Goal: Information Seeking & Learning: Check status

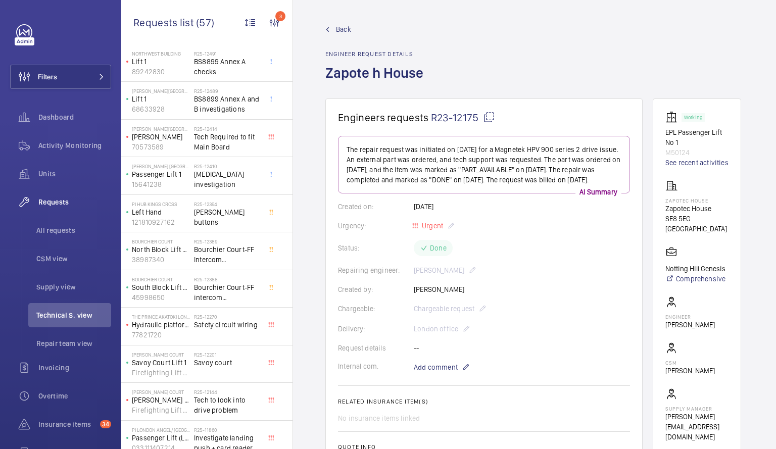
scroll to position [364, 0]
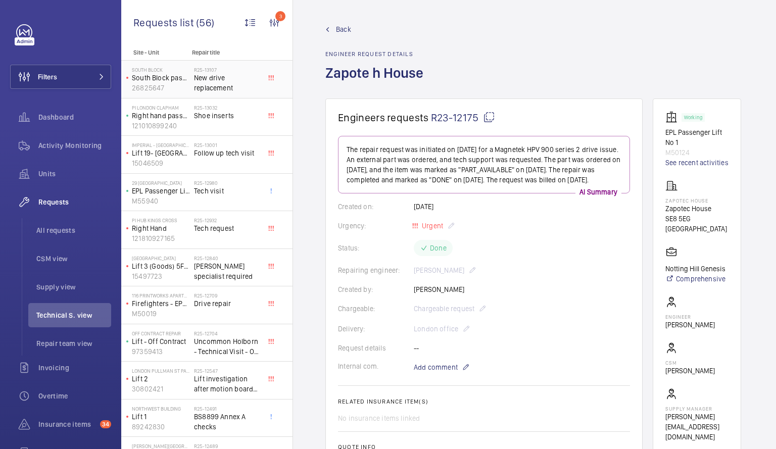
click at [218, 78] on span "New drive replacement" at bounding box center [227, 83] width 67 height 20
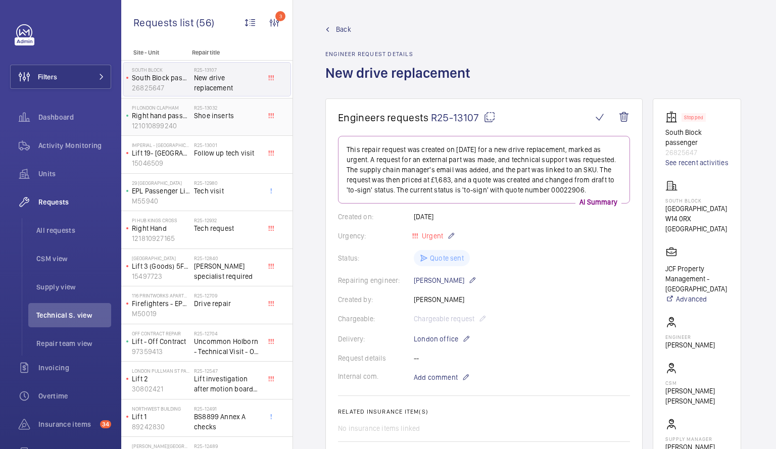
click at [199, 124] on div "R25-13032 Shoe inserts" at bounding box center [227, 119] width 67 height 29
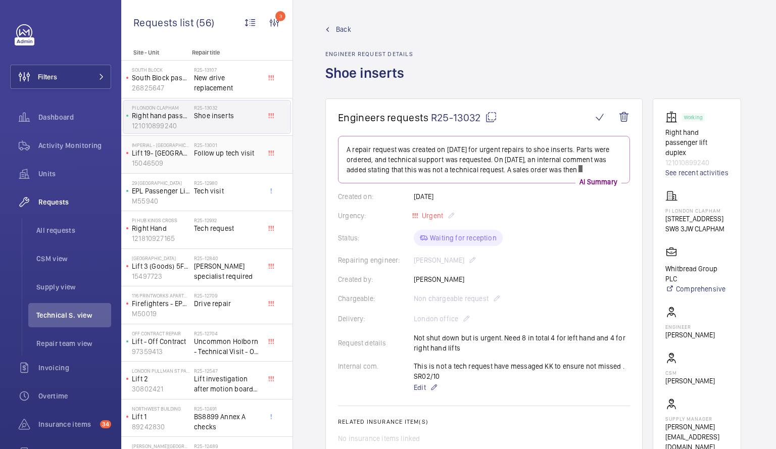
click at [212, 164] on div "R25-13001 Follow up tech visit" at bounding box center [227, 156] width 67 height 29
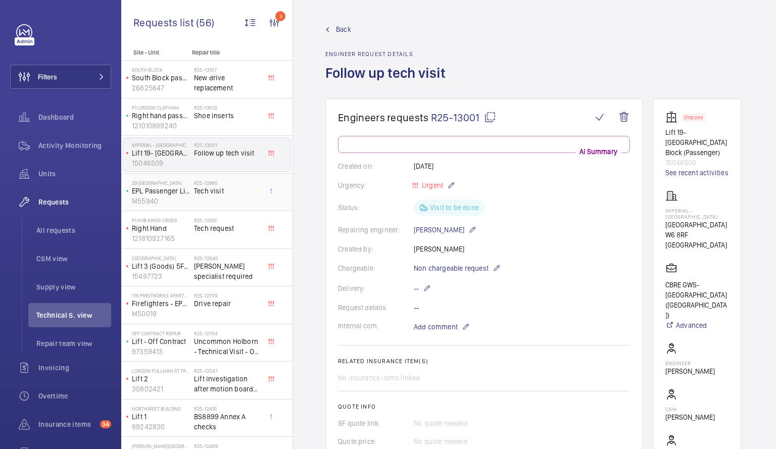
click at [226, 197] on div "R25-12980 Tech visit" at bounding box center [227, 194] width 67 height 29
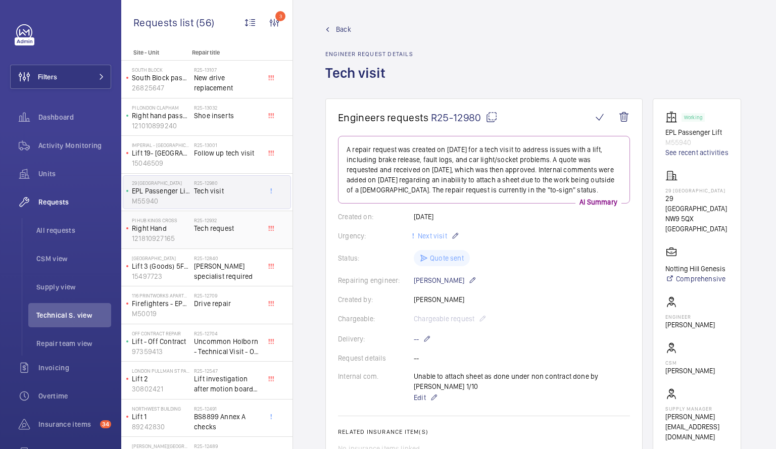
click at [237, 229] on span "Tech request" at bounding box center [227, 228] width 67 height 10
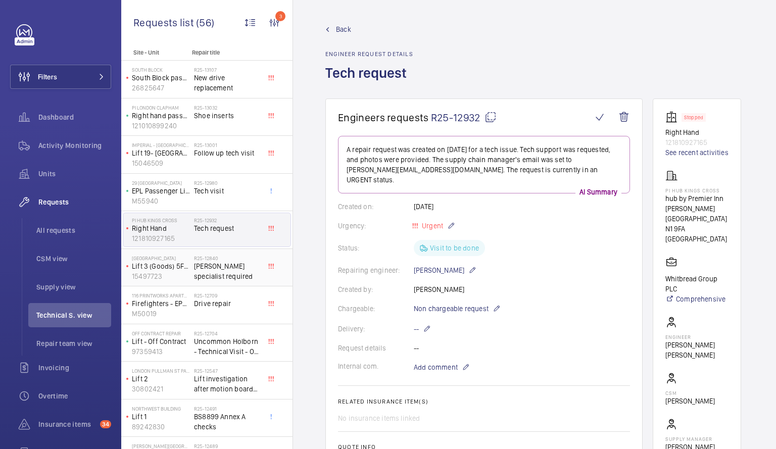
click at [236, 274] on span "[PERSON_NAME] specialist required" at bounding box center [227, 271] width 67 height 20
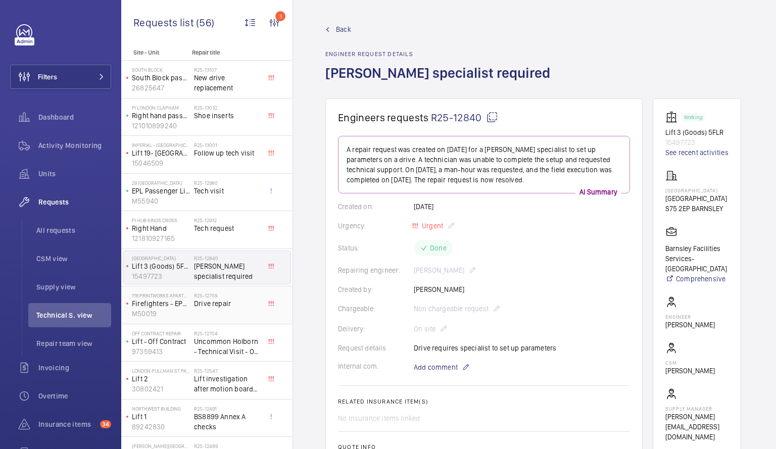
click at [235, 303] on span "Drive repair" at bounding box center [227, 304] width 67 height 10
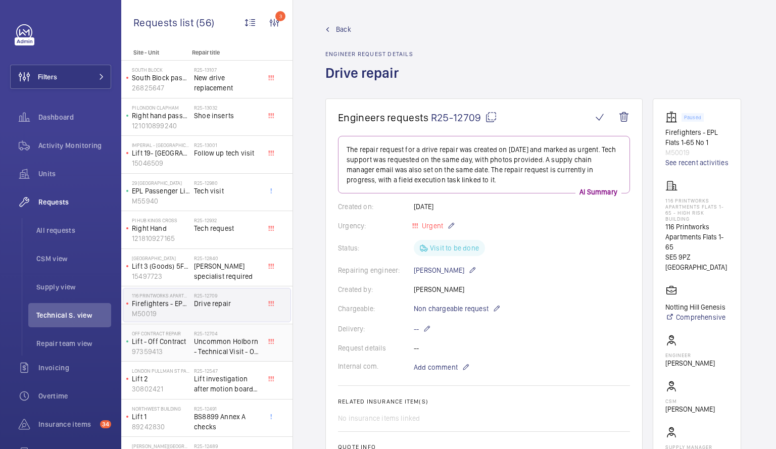
click at [215, 340] on span "Uncommon Holborn - Technical Visit - Off contract" at bounding box center [227, 347] width 67 height 20
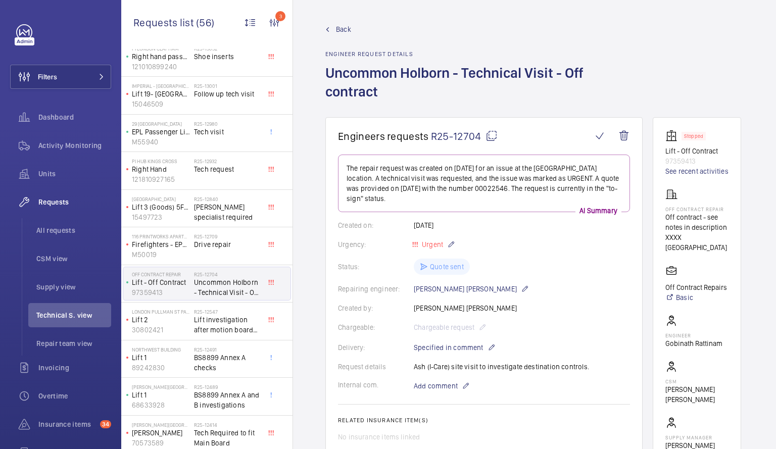
scroll to position [56, 0]
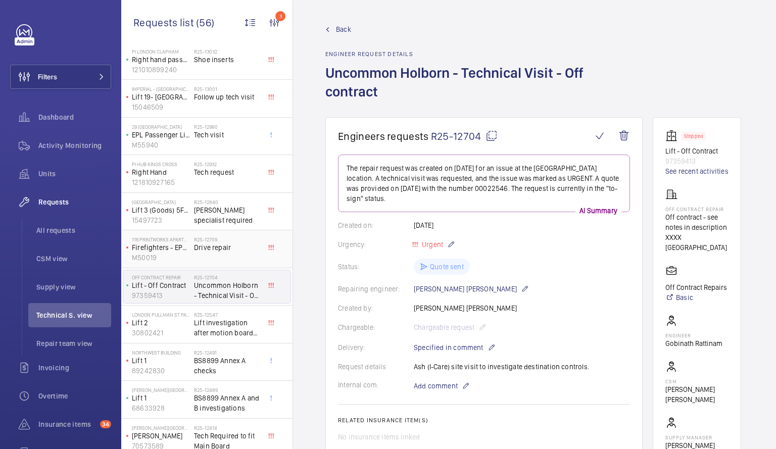
click at [222, 238] on h2 "R25-12709" at bounding box center [227, 240] width 67 height 6
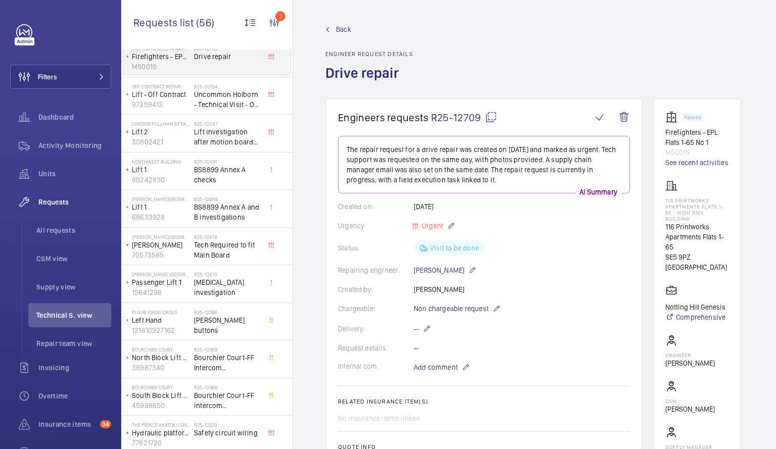
scroll to position [269, 0]
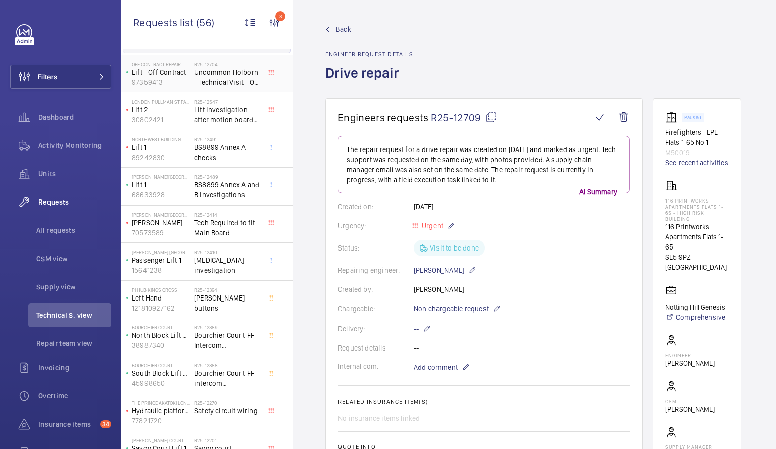
click at [230, 70] on span "Uncommon Holborn - Technical Visit - Off contract" at bounding box center [227, 77] width 67 height 20
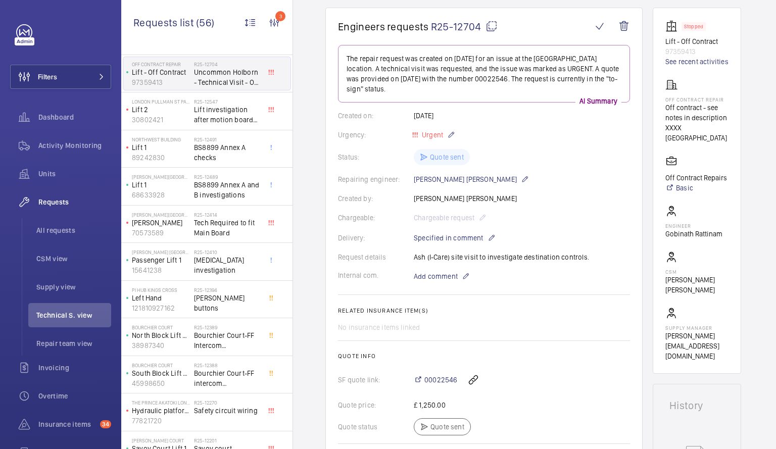
scroll to position [111, 0]
click at [222, 260] on span "[MEDICAL_DATA] investigation" at bounding box center [227, 265] width 67 height 20
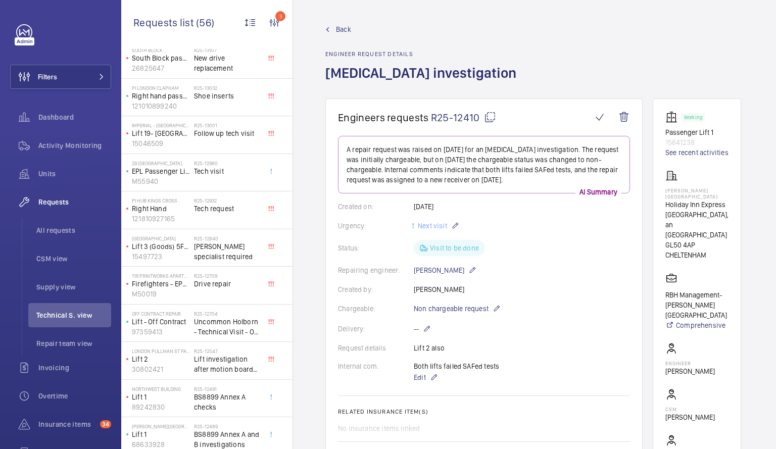
scroll to position [22, 0]
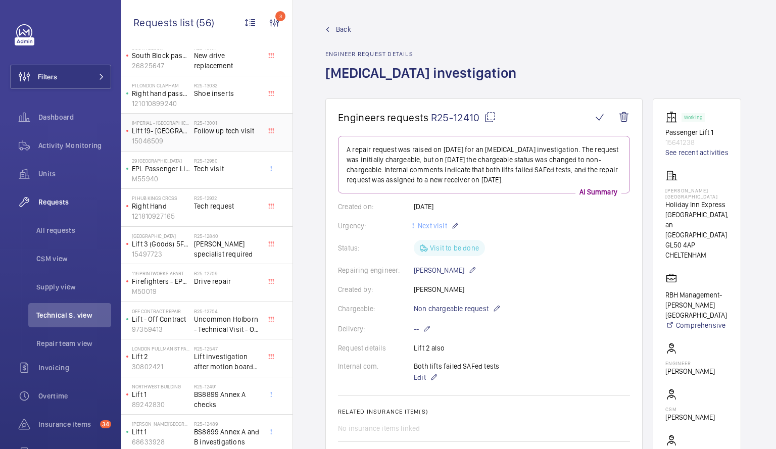
click at [227, 120] on h2 "R25-13001" at bounding box center [227, 123] width 67 height 6
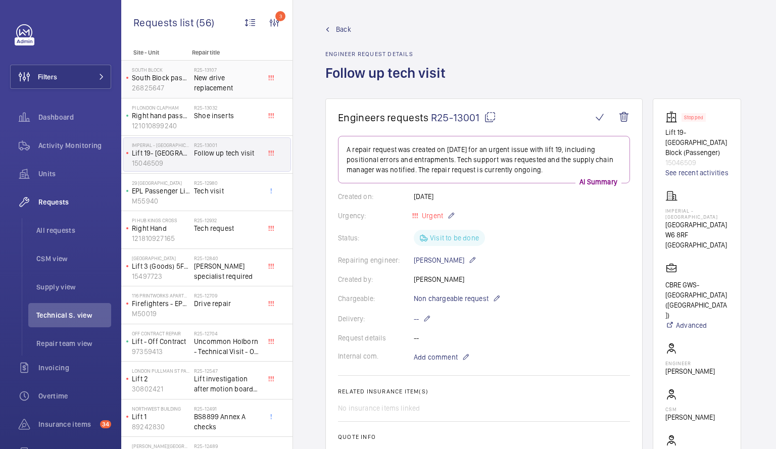
click at [215, 82] on span "New drive replacement" at bounding box center [227, 83] width 67 height 20
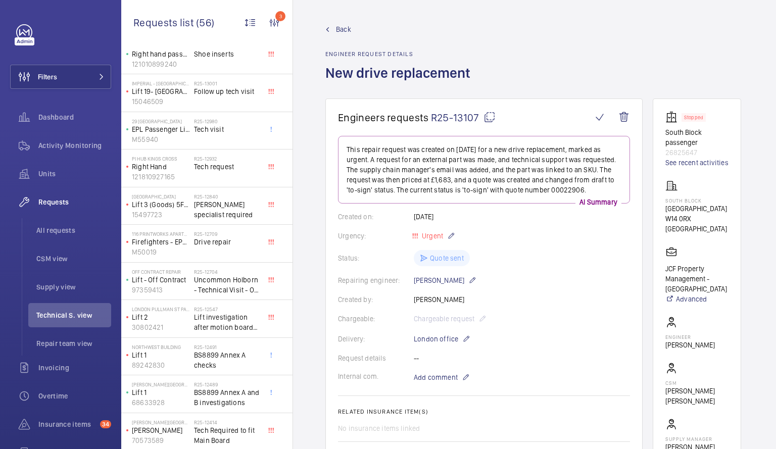
scroll to position [73, 0]
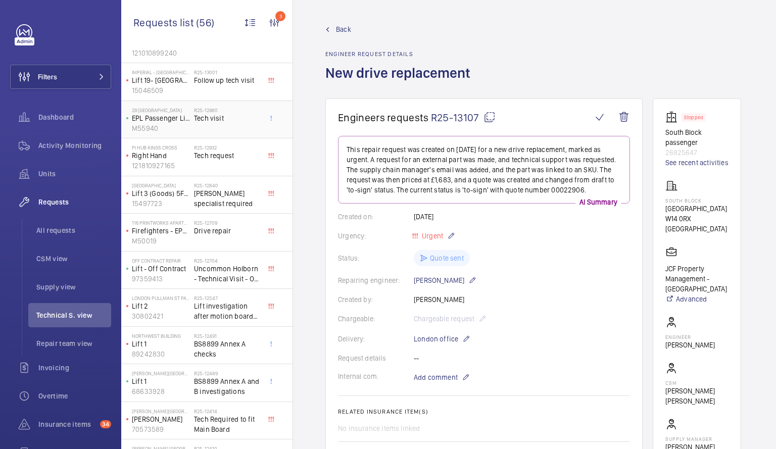
click at [218, 113] on span "Tech visit" at bounding box center [227, 118] width 67 height 10
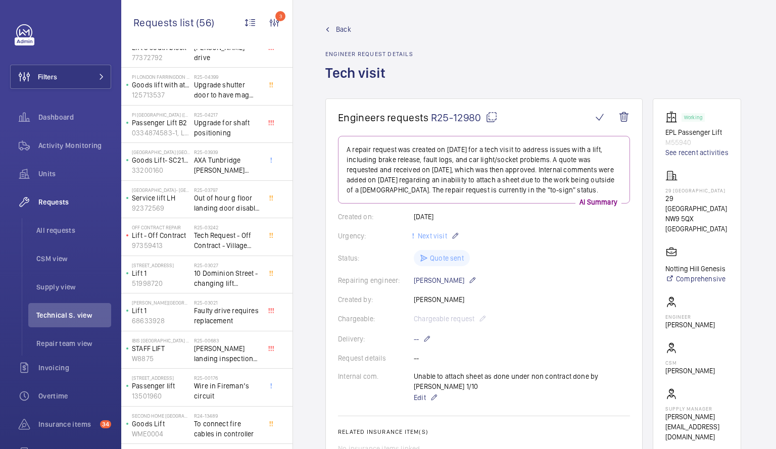
scroll to position [1720, 0]
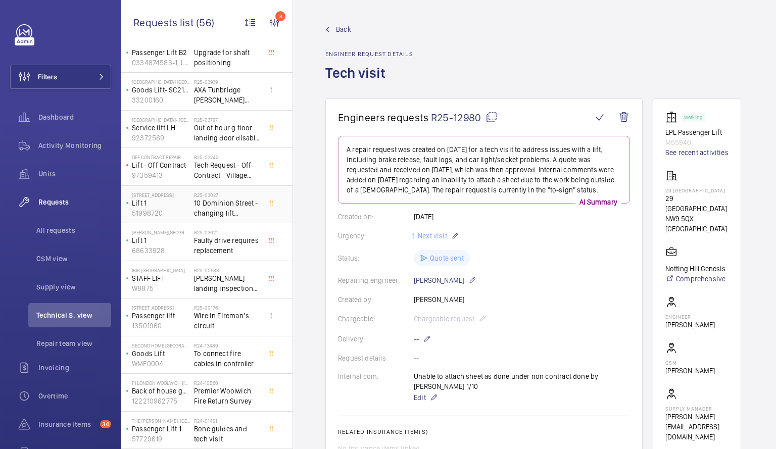
click at [227, 208] on span "10 Dominion Street - changing lift configuration to serve select floors - [PERS…" at bounding box center [227, 208] width 67 height 20
